Goal: Information Seeking & Learning: Learn about a topic

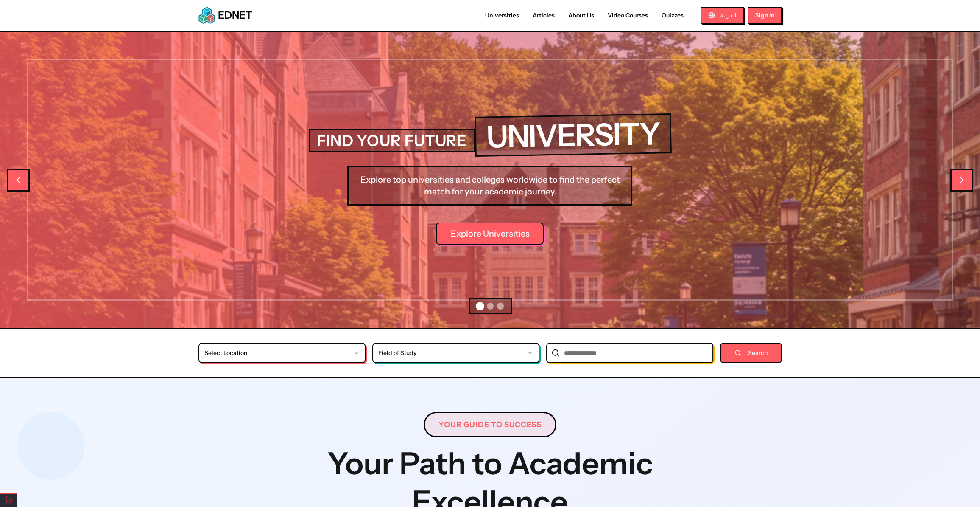
click at [12, 500] on link at bounding box center [8, 500] width 17 height 13
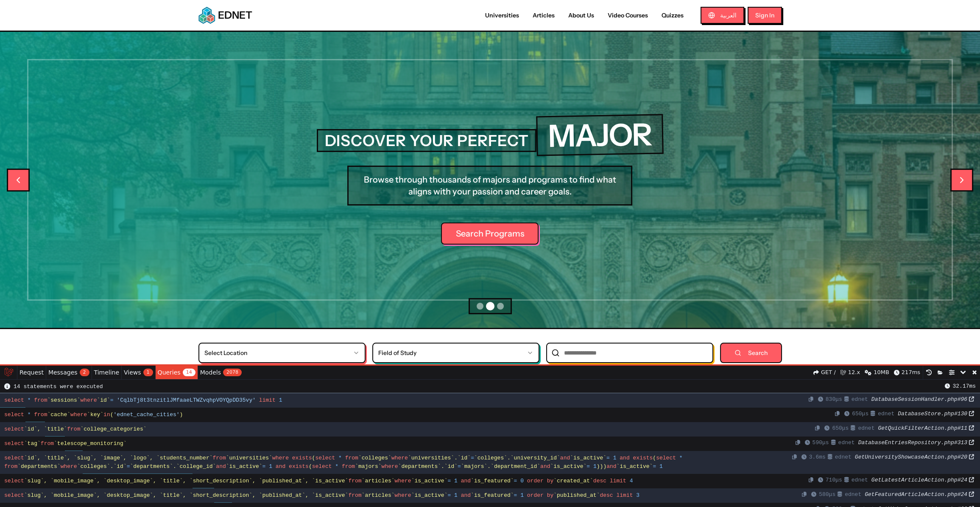
click at [745, 349] on button "Search" at bounding box center [751, 352] width 62 height 20
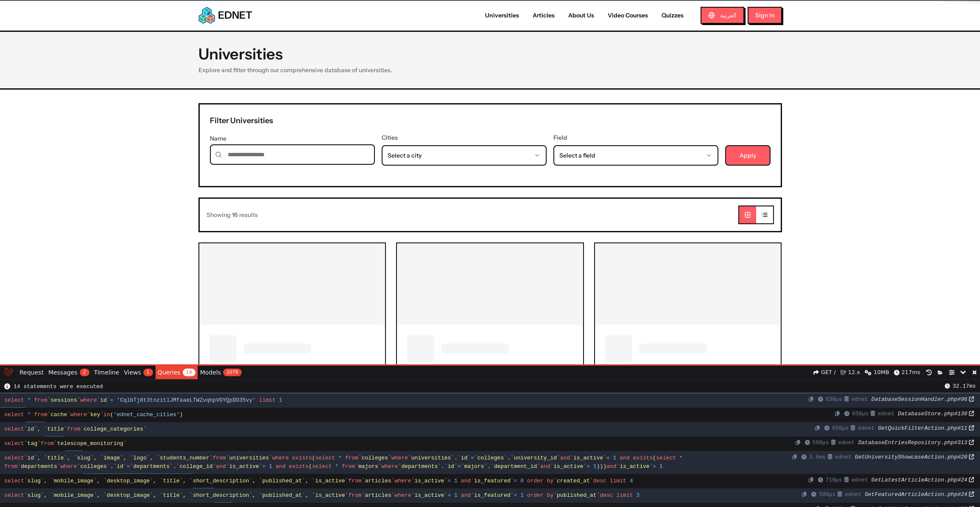
select select "**********"
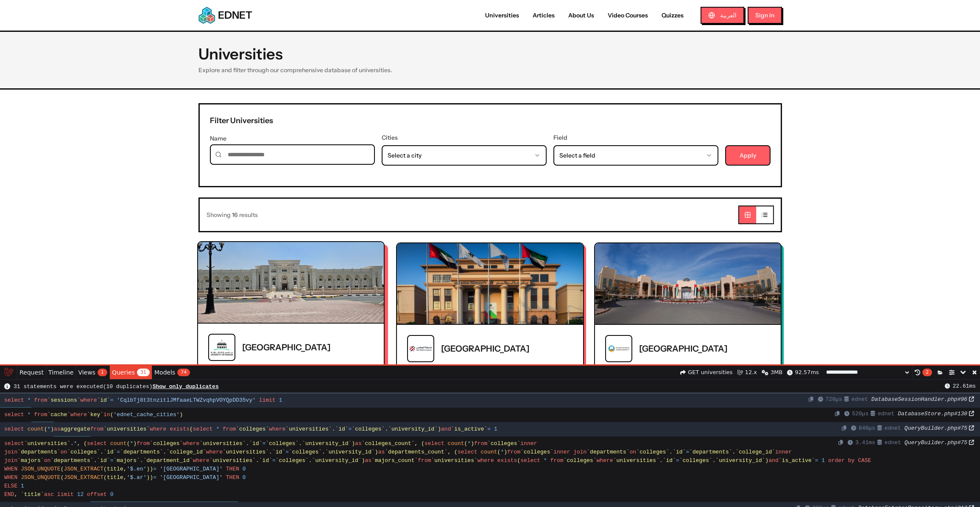
click at [296, 281] on img at bounding box center [291, 282] width 186 height 81
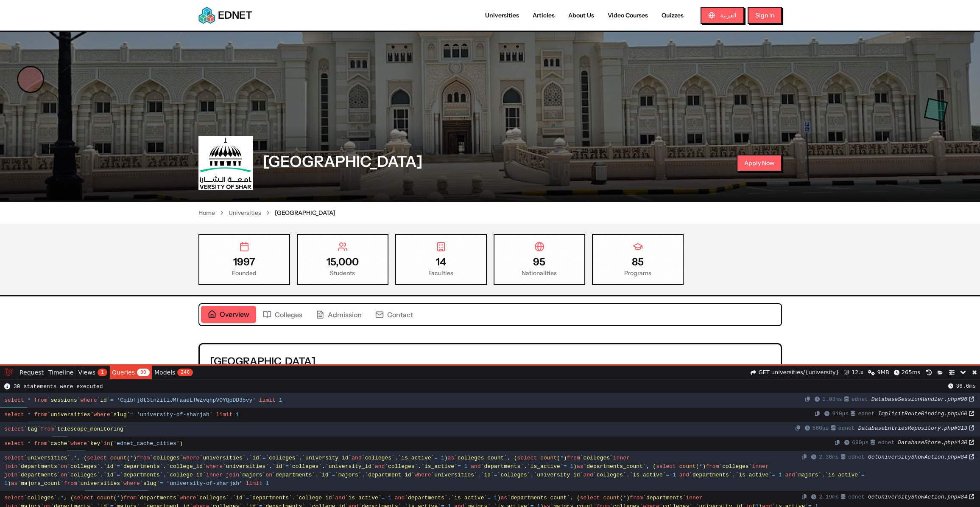
click at [123, 282] on div "1997 Founded 15,000 Students 14 Faculties 95 Nationalities 85 Programs" at bounding box center [490, 260] width 980 height 73
click at [97, 377] on link "Views 1" at bounding box center [93, 372] width 34 height 14
